Goal: Entertainment & Leisure: Browse casually

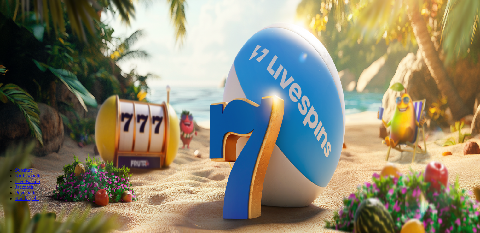
click at [5, 149] on span "minus icon" at bounding box center [5, 149] width 0 height 0
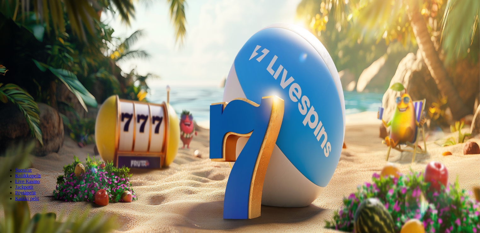
click at [5, 149] on span "minus icon" at bounding box center [5, 149] width 0 height 0
type input "**"
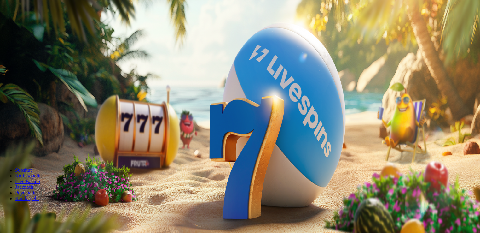
click at [36, 150] on button "Talleta ja pelaa" at bounding box center [19, 153] width 33 height 7
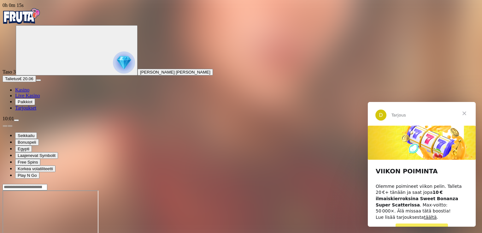
click at [465, 112] on span "Sulje" at bounding box center [464, 113] width 23 height 23
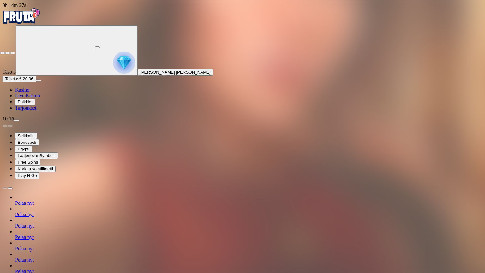
click at [13, 53] on span "fullscreen-exit icon" at bounding box center [13, 53] width 0 height 0
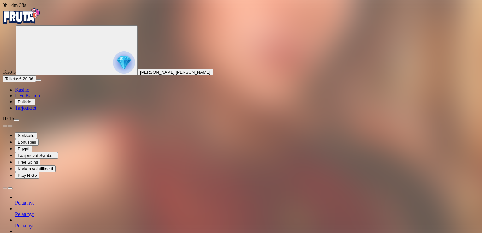
click at [16, 120] on span "menu icon" at bounding box center [16, 120] width 0 height 0
